Goal: Communication & Community: Ask a question

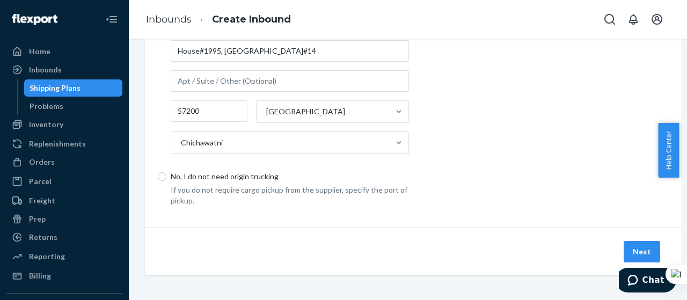
scroll to position [338, 0]
click at [642, 240] on button "Next" at bounding box center [642, 250] width 36 height 21
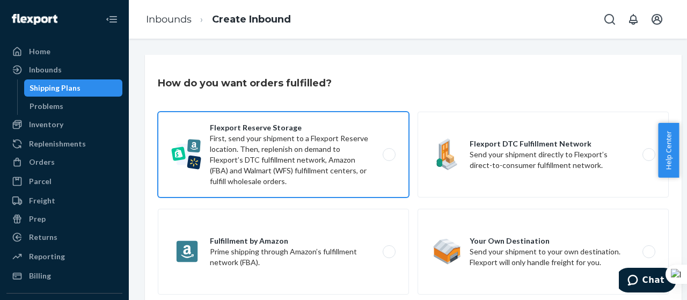
click at [348, 156] on label "Flexport Reserve Storage First, send your shipment to a Flexport Reserve locati…" at bounding box center [283, 155] width 251 height 86
click at [389, 156] on input "Flexport Reserve Storage First, send your shipment to a Flexport Reserve locati…" at bounding box center [392, 154] width 7 height 7
radio input "true"
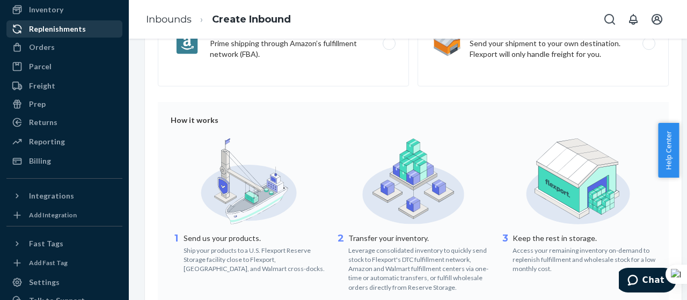
scroll to position [116, 0]
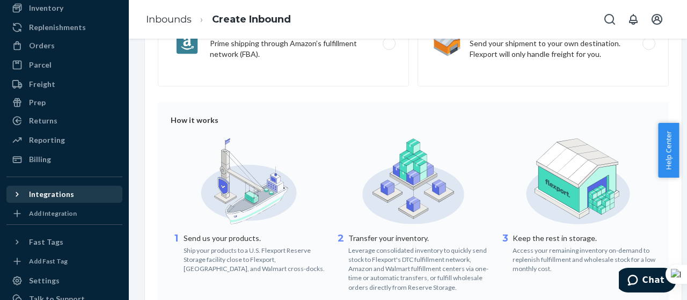
click at [65, 198] on div "Integrations" at bounding box center [51, 194] width 45 height 11
click at [53, 189] on div "Integrations" at bounding box center [51, 194] width 45 height 11
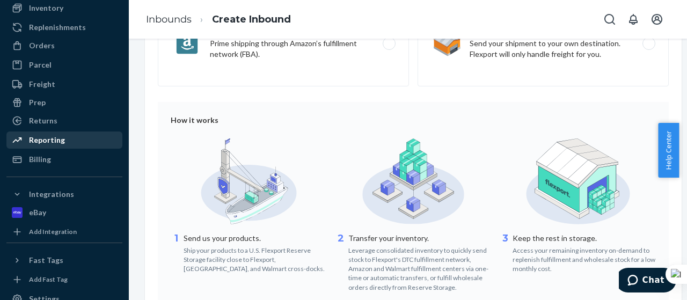
click at [98, 141] on div "Reporting" at bounding box center [65, 140] width 114 height 15
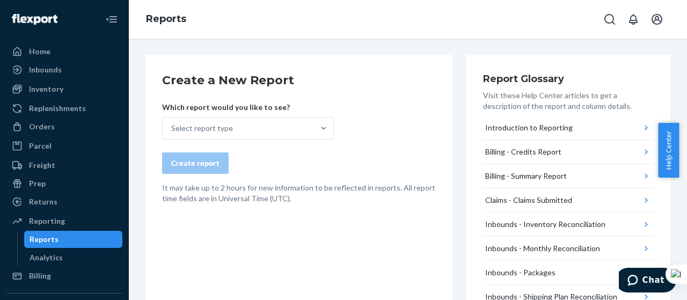
click at [91, 74] on div "Inbounds" at bounding box center [65, 69] width 114 height 15
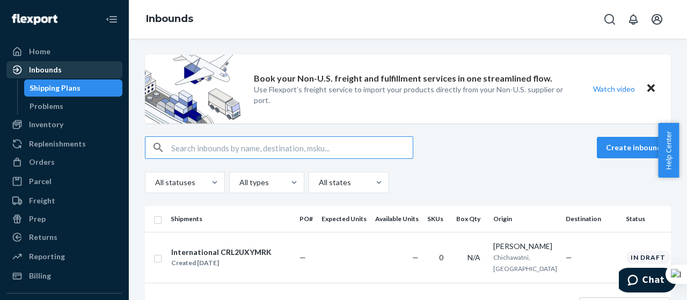
click at [42, 69] on div "Inbounds" at bounding box center [45, 69] width 33 height 11
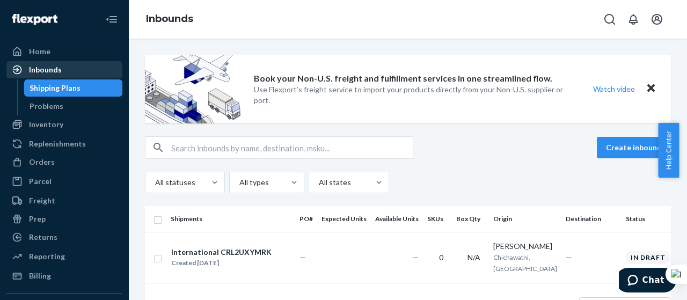
click at [42, 69] on div "Inbounds" at bounding box center [45, 69] width 33 height 11
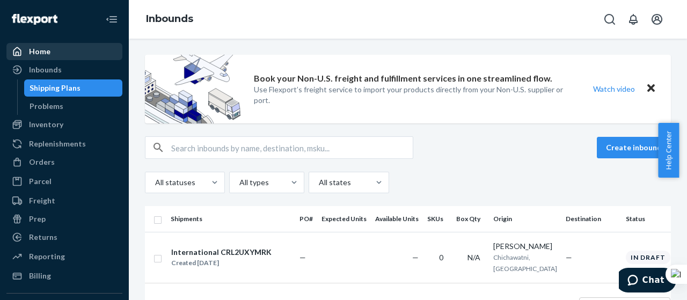
click at [38, 53] on div "Home" at bounding box center [39, 51] width 21 height 11
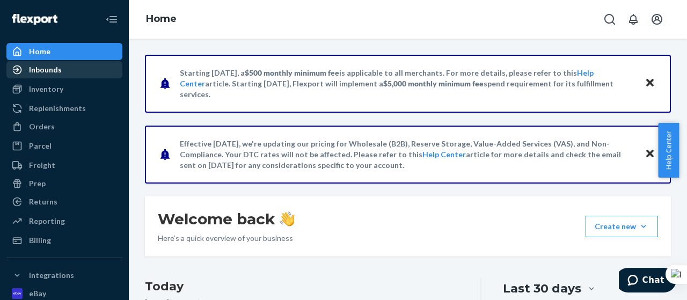
click at [52, 64] on div "Inbounds" at bounding box center [65, 69] width 114 height 15
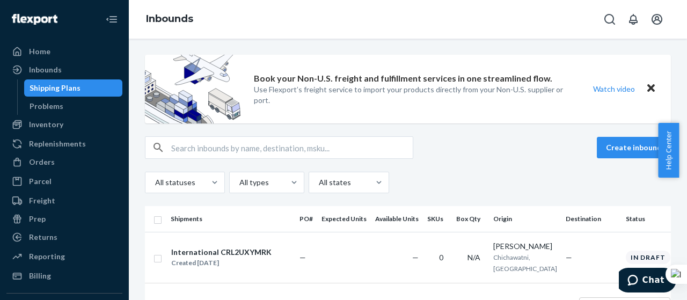
click at [47, 84] on div "Shipping Plans" at bounding box center [55, 88] width 51 height 11
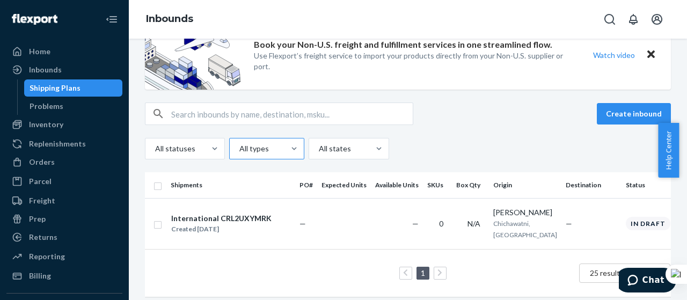
scroll to position [48, 0]
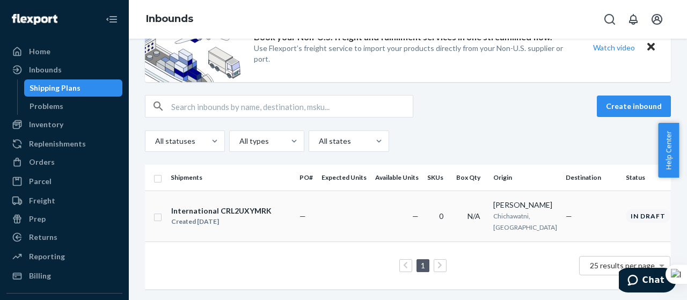
click at [626, 209] on div "In draft" at bounding box center [648, 215] width 45 height 13
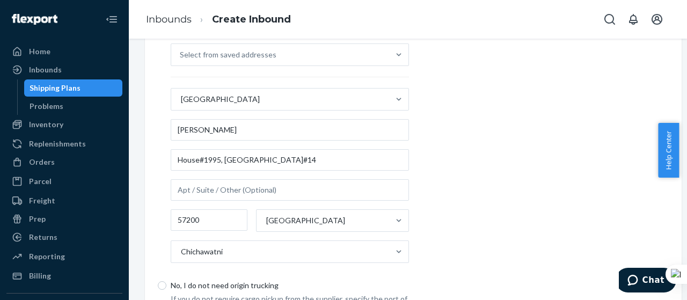
scroll to position [338, 0]
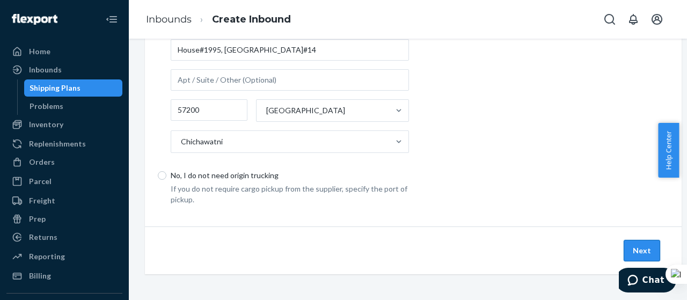
click at [628, 244] on button "Next" at bounding box center [642, 250] width 36 height 21
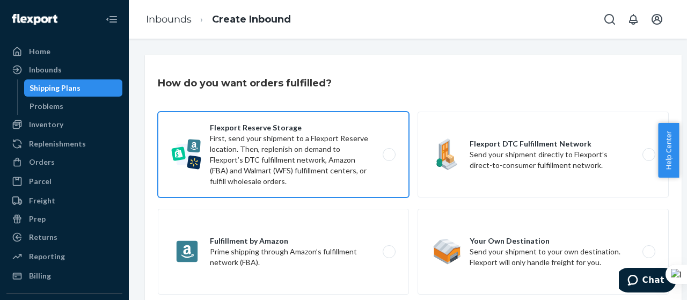
click at [305, 143] on label "Flexport Reserve Storage First, send your shipment to a Flexport Reserve locati…" at bounding box center [283, 155] width 251 height 86
click at [389, 151] on input "Flexport Reserve Storage First, send your shipment to a Flexport Reserve locati…" at bounding box center [392, 154] width 7 height 7
radio input "true"
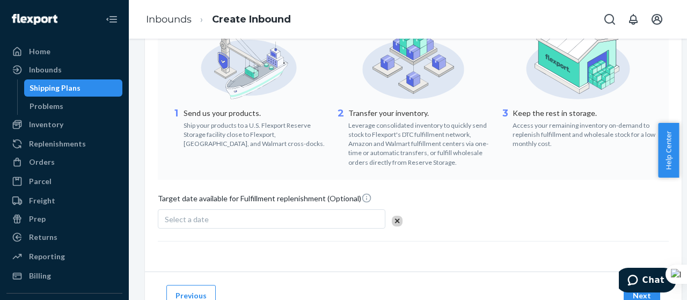
scroll to position [385, 0]
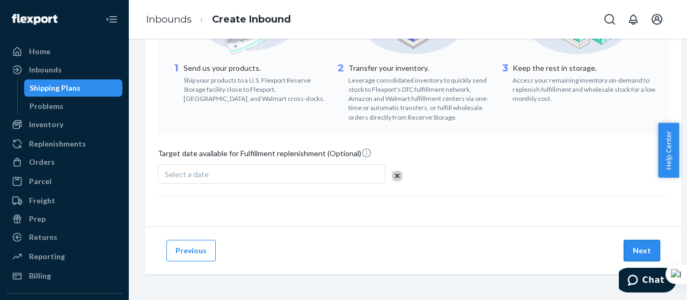
click at [633, 244] on button "Next" at bounding box center [642, 250] width 36 height 21
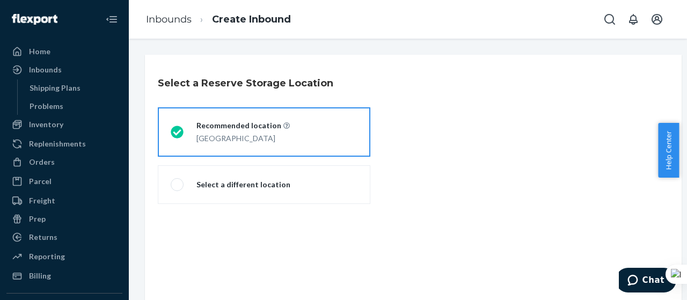
click at [551, 219] on div "Select a Reserve Storage Location storageDestinationRadioGroup Recommended loca…" at bounding box center [413, 192] width 537 height 275
click at [220, 138] on div "[GEOGRAPHIC_DATA]" at bounding box center [242, 138] width 93 height 11
click at [178, 136] on input "Recommended location [GEOGRAPHIC_DATA]" at bounding box center [174, 132] width 7 height 7
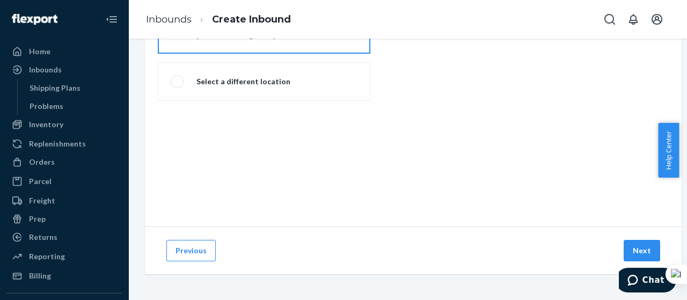
scroll to position [111, 0]
click at [633, 245] on button "Next" at bounding box center [642, 250] width 36 height 21
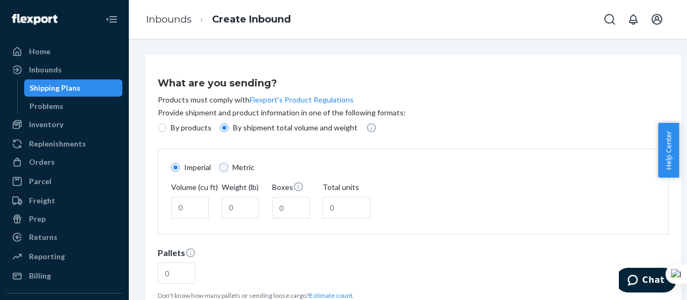
click at [222, 166] on input "Metric" at bounding box center [224, 167] width 9 height 9
radio input "true"
click at [174, 170] on input "Imperial" at bounding box center [175, 167] width 9 height 9
radio input "true"
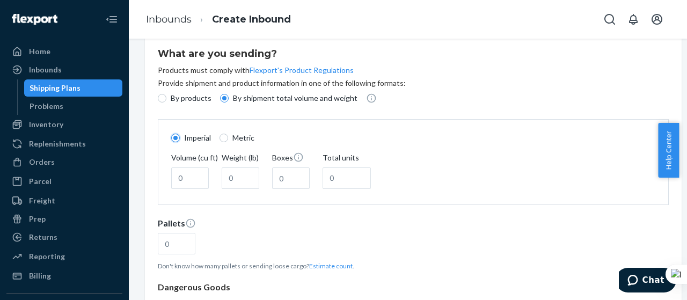
scroll to position [29, 0]
click at [293, 179] on input "Boxes" at bounding box center [291, 178] width 38 height 21
click at [434, 140] on div "Imperial Metric" at bounding box center [413, 138] width 493 height 11
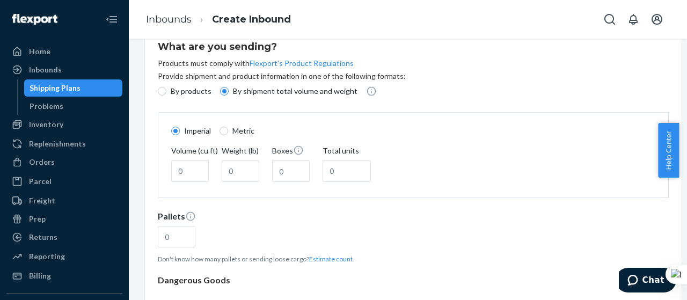
scroll to position [0, 0]
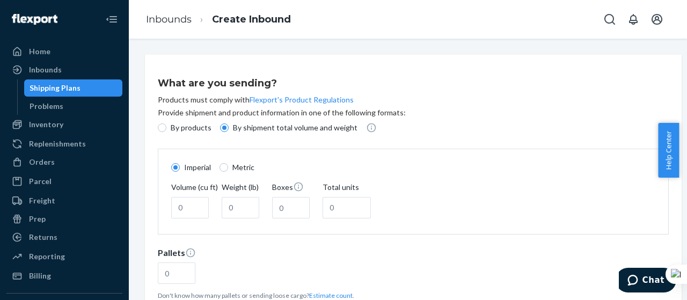
click at [169, 126] on label "By products" at bounding box center [185, 127] width 54 height 11
click at [166, 126] on input "By products" at bounding box center [162, 127] width 9 height 9
radio input "true"
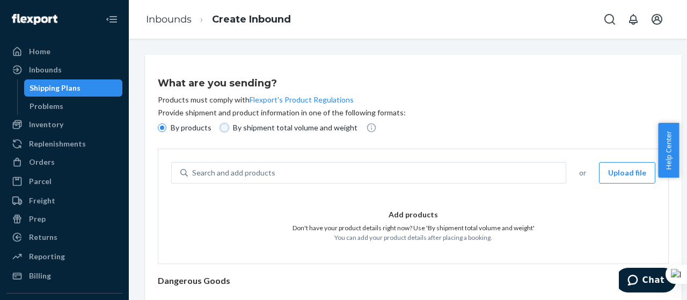
click at [222, 125] on input "By shipment total volume and weight" at bounding box center [224, 127] width 9 height 9
radio input "true"
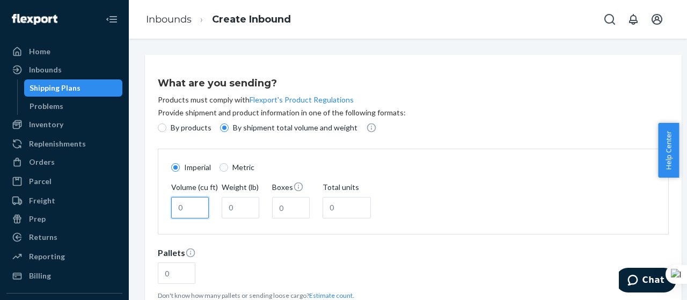
click at [180, 211] on input "Volume (cu ft)" at bounding box center [190, 207] width 38 height 21
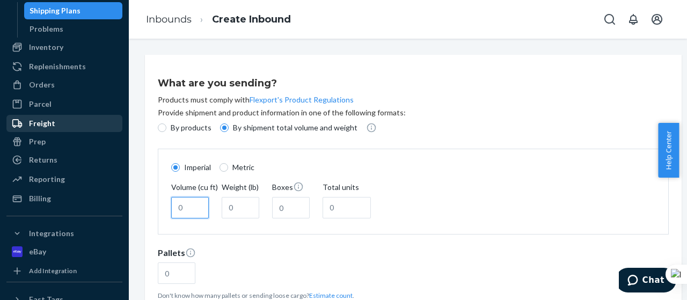
scroll to position [89, 0]
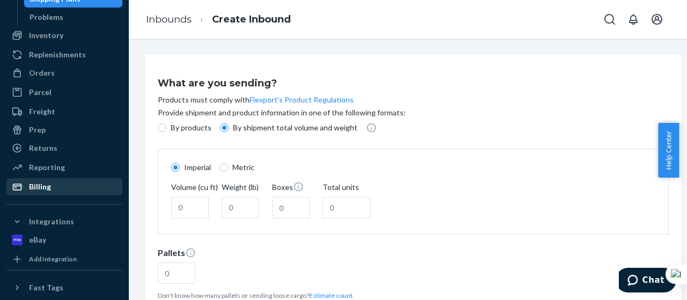
click at [47, 182] on div "Billing" at bounding box center [40, 186] width 22 height 11
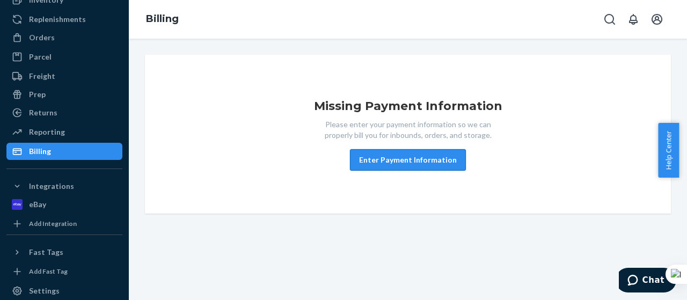
click at [394, 159] on button "Enter Payment Information" at bounding box center [408, 159] width 116 height 21
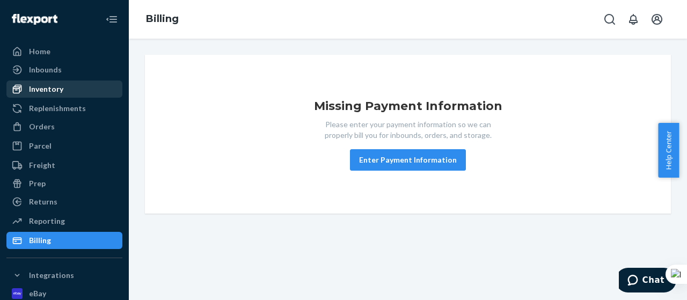
click at [55, 83] on div "Inventory" at bounding box center [65, 89] width 114 height 15
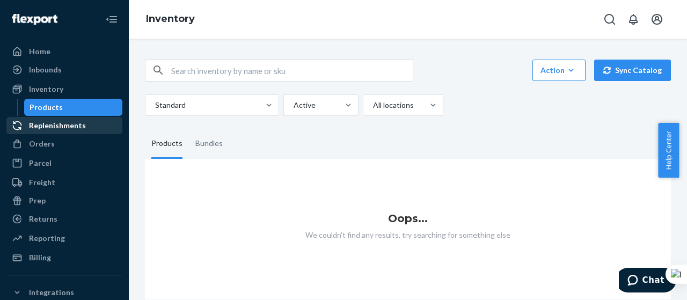
click at [58, 123] on div "Replenishments" at bounding box center [57, 125] width 57 height 11
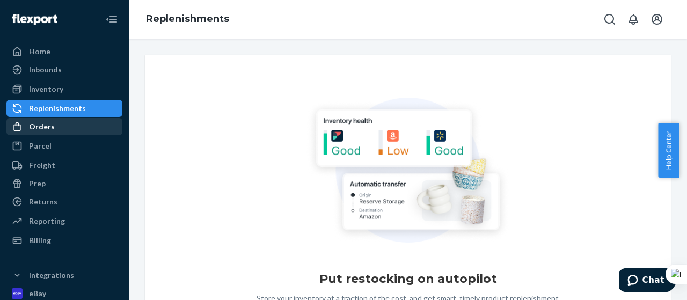
click at [46, 126] on div "Orders" at bounding box center [42, 126] width 26 height 11
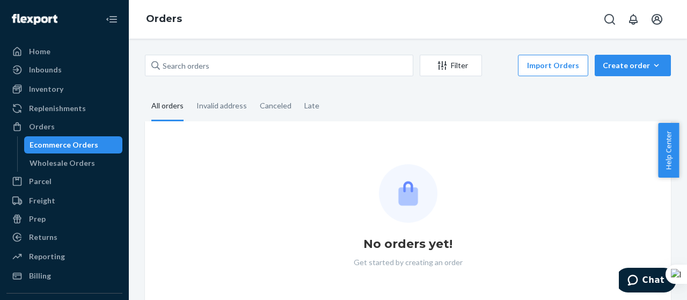
scroll to position [19, 0]
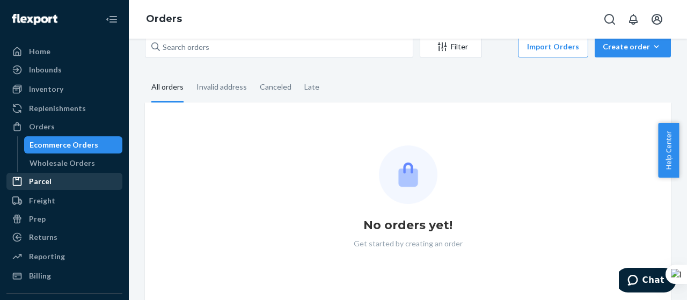
click at [32, 178] on div "Parcel" at bounding box center [40, 181] width 23 height 11
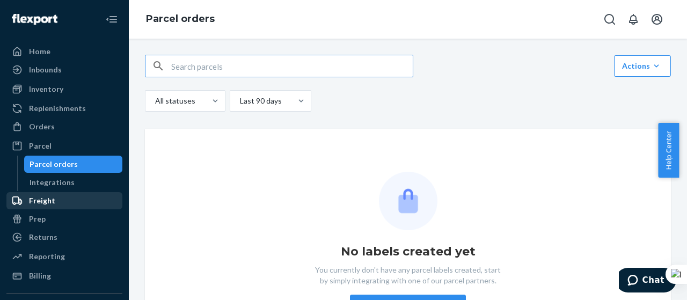
click at [45, 202] on div "Freight" at bounding box center [42, 200] width 26 height 11
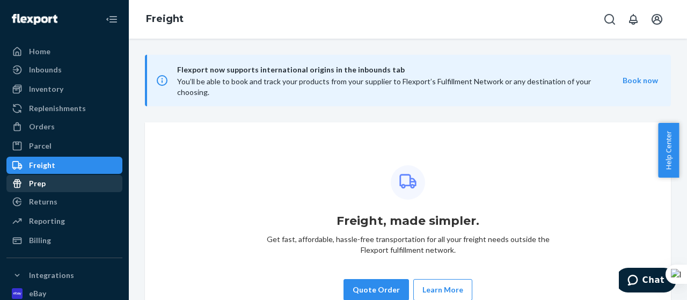
click at [36, 188] on div "Prep" at bounding box center [37, 183] width 17 height 11
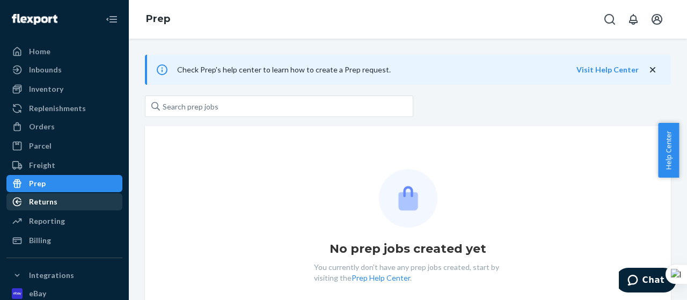
click at [38, 199] on div "Returns" at bounding box center [43, 201] width 28 height 11
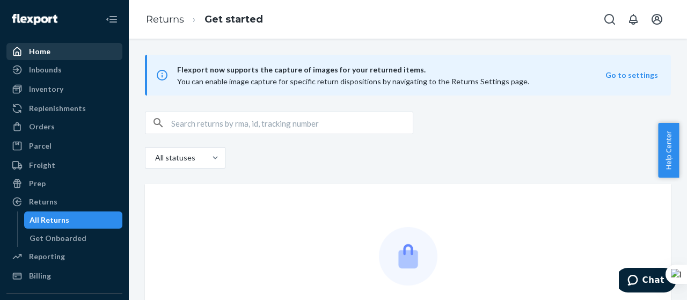
click at [34, 53] on div "Home" at bounding box center [39, 51] width 21 height 11
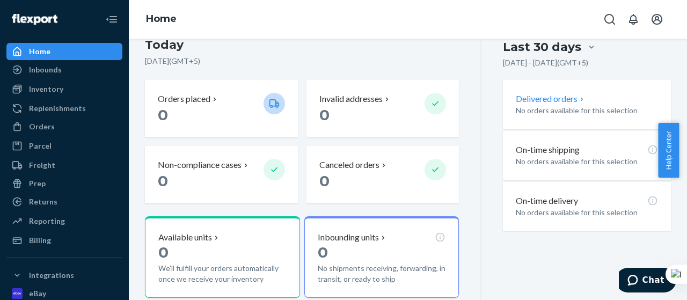
scroll to position [242, 0]
click at [547, 232] on div "Last 30 days [DATE] - [DATE] ( GMT+5 ) Delivered orders No orders available for…" at bounding box center [575, 211] width 189 height 350
click at [642, 281] on span "Chat" at bounding box center [634, 280] width 15 height 11
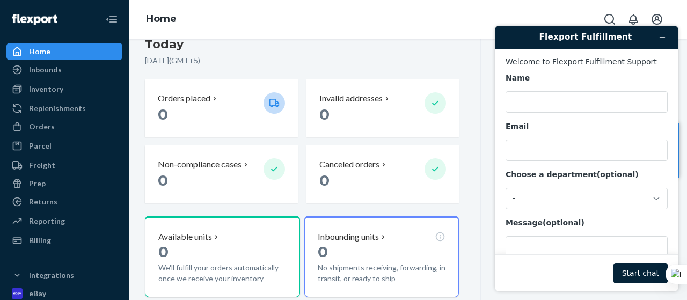
scroll to position [0, 0]
click at [535, 112] on input "Name" at bounding box center [587, 101] width 162 height 21
type input "[PERSON_NAME]"
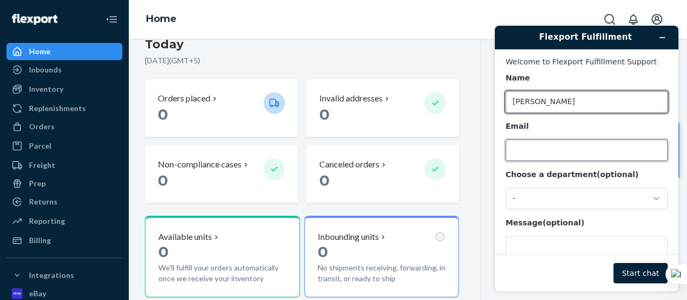
click at [554, 155] on input "Email" at bounding box center [587, 150] width 162 height 21
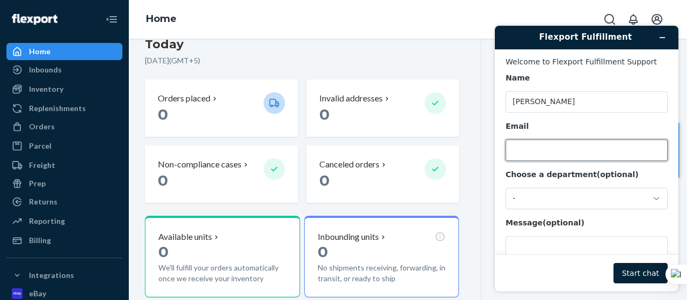
type input "[EMAIL_ADDRESS][DOMAIN_NAME]"
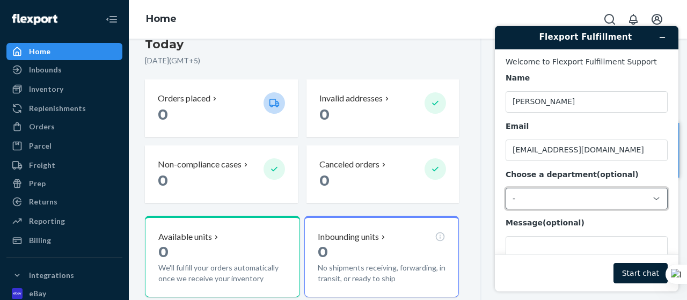
click at [594, 200] on div "-" at bounding box center [580, 199] width 135 height 10
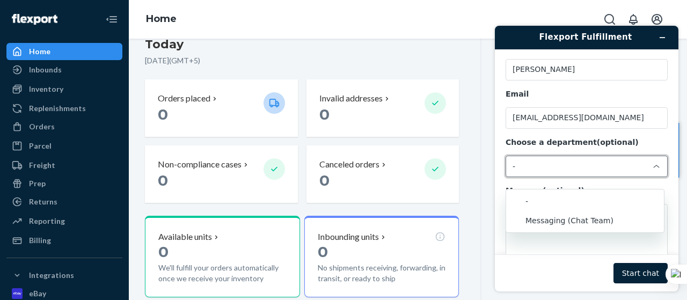
scroll to position [41, 0]
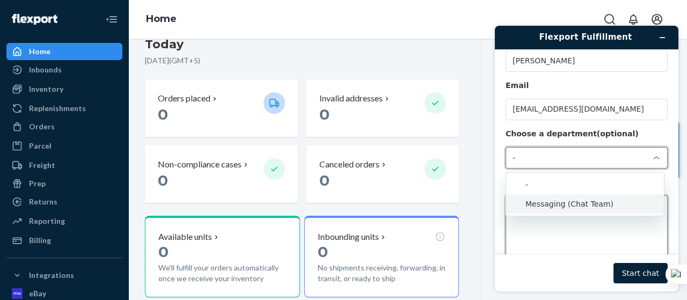
click at [574, 230] on textarea "Message (optional)" at bounding box center [587, 225] width 162 height 60
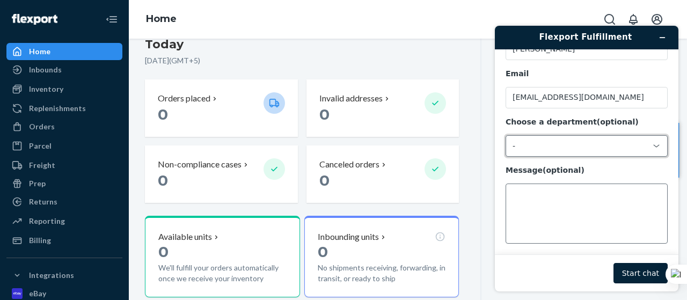
scroll to position [59, 0]
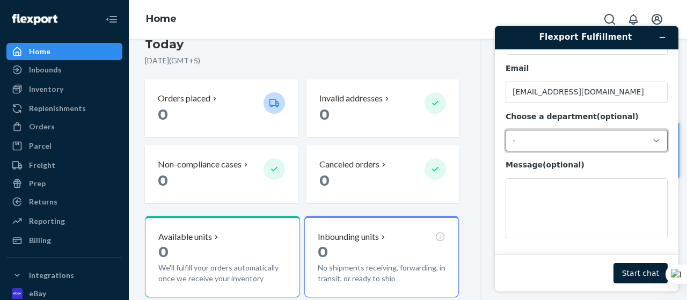
click at [540, 176] on div "Message (optional)" at bounding box center [587, 199] width 162 height 78
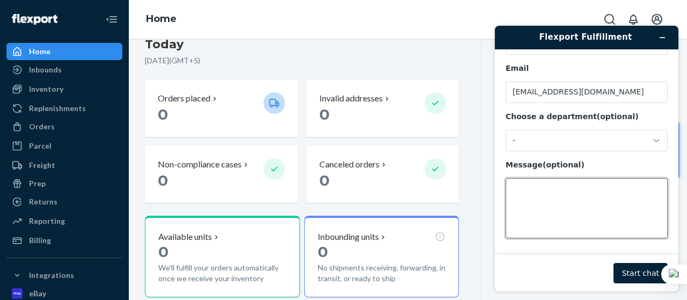
click at [528, 217] on textarea "Message (optional)" at bounding box center [587, 208] width 162 height 60
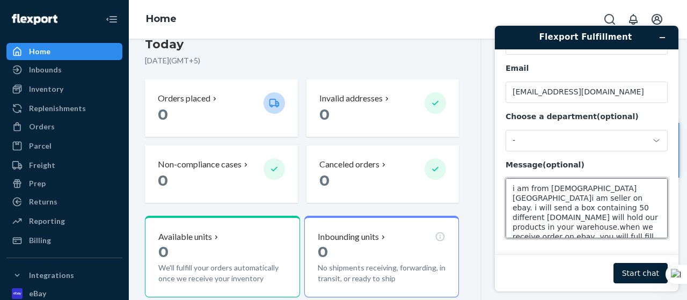
scroll to position [4, 0]
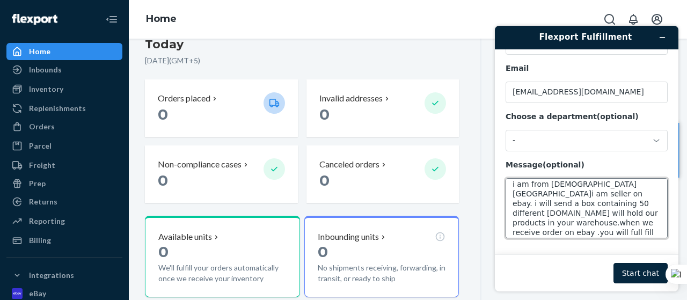
type textarea "i am from [DEMOGRAPHIC_DATA][GEOGRAPHIC_DATA]i am seller on ebay. i will send a…"
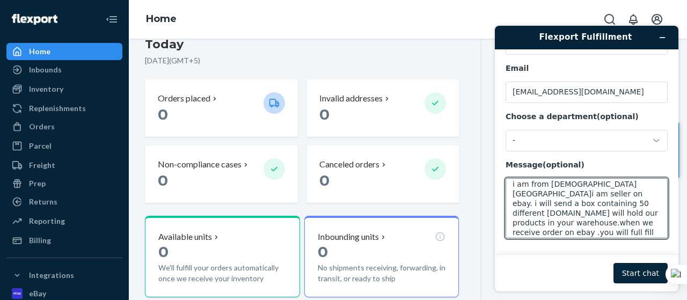
click at [648, 270] on button "Start chat" at bounding box center [640, 273] width 54 height 20
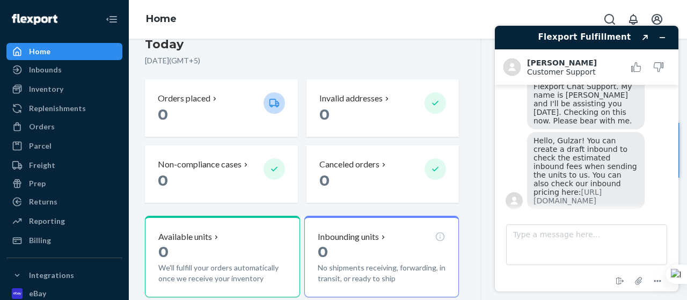
scroll to position [171, 0]
click at [579, 190] on link "[URL][DOMAIN_NAME]" at bounding box center [567, 198] width 68 height 17
